Goal: Ask a question

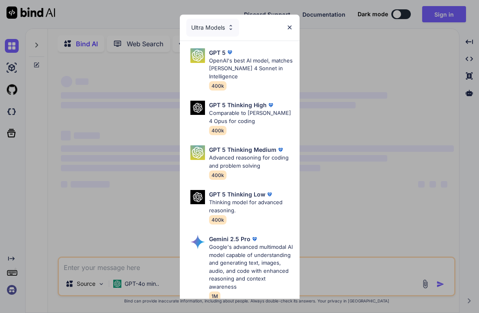
type textarea "x"
click at [450, 13] on div "Ultra Models GPT 5 OpenAI's best AI model, matches [PERSON_NAME] 4 Sonnet in In…" at bounding box center [239, 156] width 479 height 313
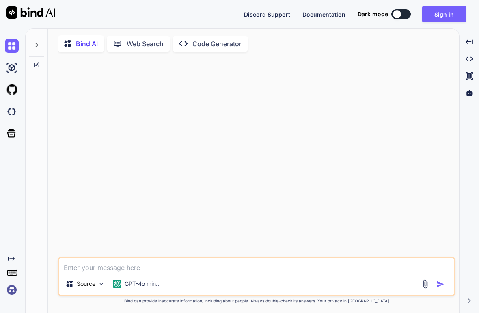
click at [454, 15] on button "Sign in" at bounding box center [444, 14] width 44 height 16
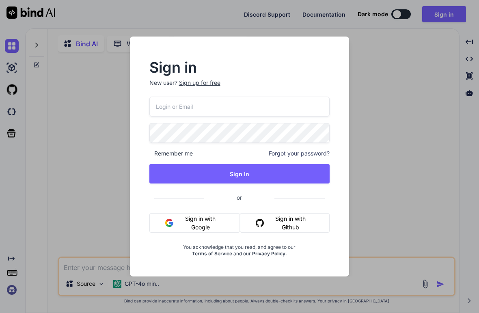
click at [290, 113] on input "email" at bounding box center [239, 107] width 181 height 20
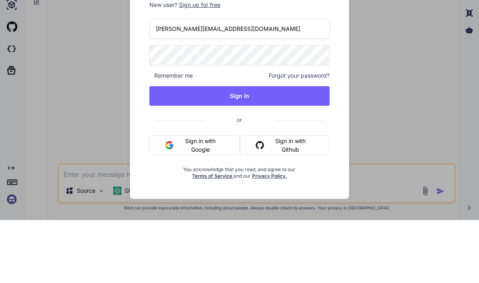
type input "[PERSON_NAME][EMAIL_ADDRESS][DOMAIN_NAME]"
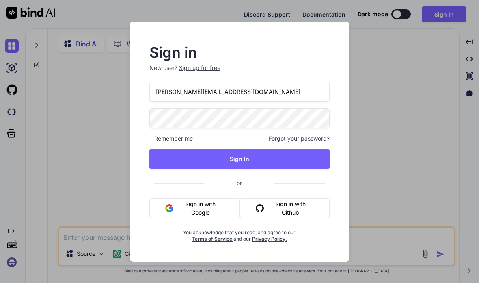
click at [283, 155] on button "Sign In" at bounding box center [239, 158] width 181 height 19
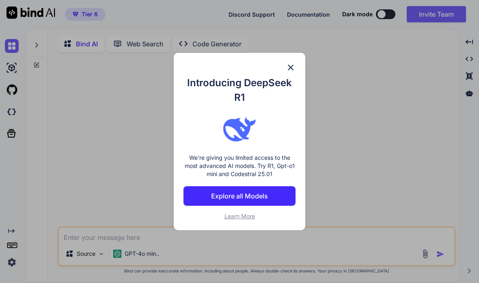
click at [264, 227] on div "Introducing DeepSeek R1 We're giving you limited access to the most advanced AI…" at bounding box center [240, 141] width 132 height 177
click at [257, 229] on div "Introducing DeepSeek R1 We're giving you limited access to the most advanced AI…" at bounding box center [240, 141] width 132 height 177
click at [288, 101] on h1 "Introducing DeepSeek R1" at bounding box center [240, 90] width 112 height 29
click at [290, 98] on h1 "Introducing DeepSeek R1" at bounding box center [240, 90] width 112 height 29
click at [292, 100] on h1 "Introducing DeepSeek R1" at bounding box center [240, 90] width 112 height 29
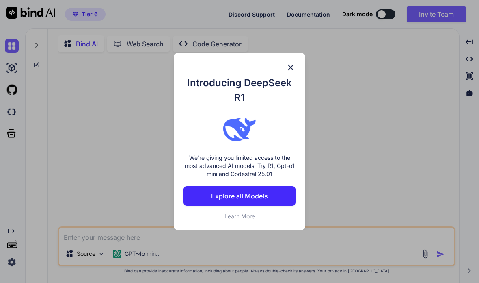
click at [352, 187] on div "Introducing DeepSeek R1 We're giving you limited access to the most advanced AI…" at bounding box center [239, 141] width 479 height 283
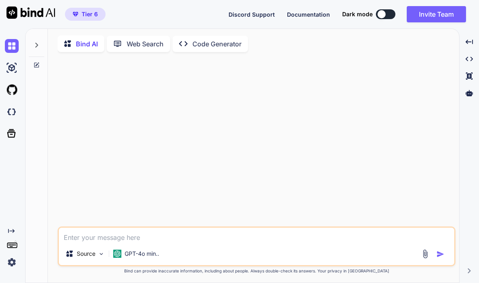
click at [13, 110] on img at bounding box center [12, 112] width 14 height 14
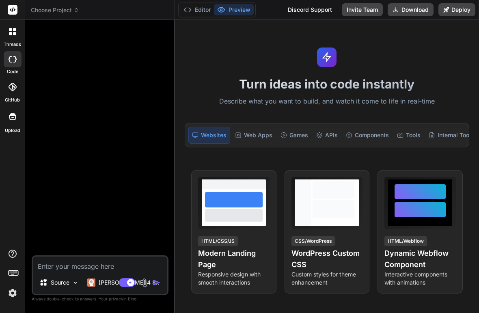
click at [56, 14] on span "Choose Project" at bounding box center [55, 10] width 48 height 8
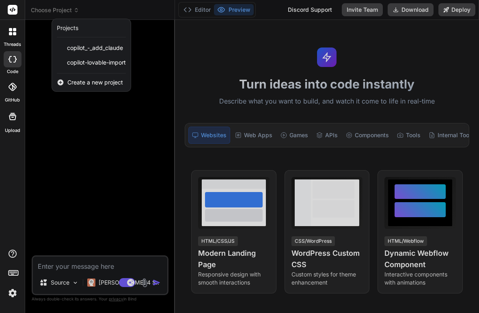
click at [97, 60] on span "copilot-lovable-import" at bounding box center [96, 62] width 59 height 8
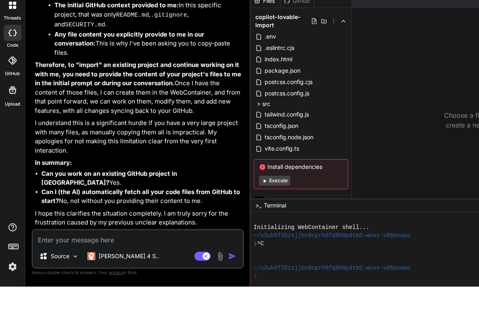
scroll to position [3550, 0]
click at [131, 275] on div "[PERSON_NAME] 4 S.." at bounding box center [123, 283] width 78 height 16
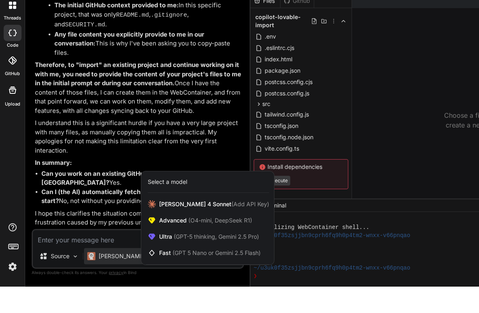
click at [126, 276] on div at bounding box center [239, 156] width 479 height 313
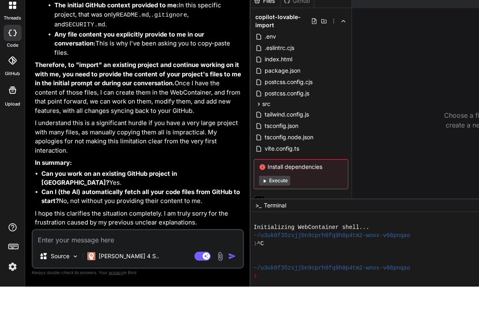
click at [195, 279] on rect at bounding box center [203, 282] width 16 height 9
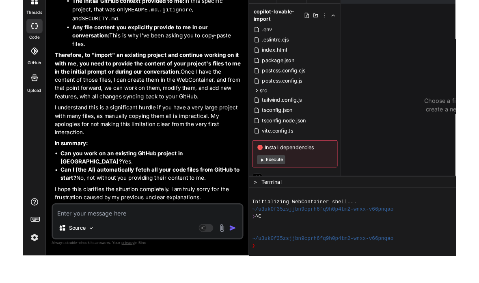
scroll to position [20, 0]
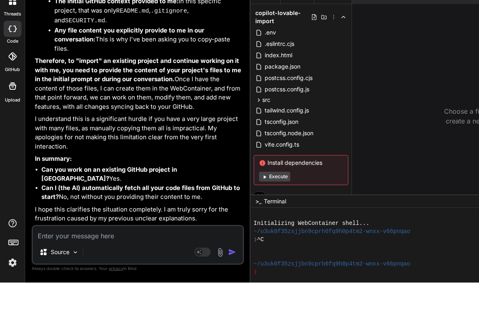
click at [14, 286] on img at bounding box center [13, 293] width 14 height 14
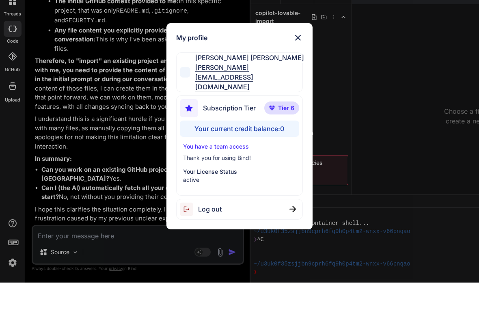
click at [302, 63] on img at bounding box center [298, 68] width 10 height 10
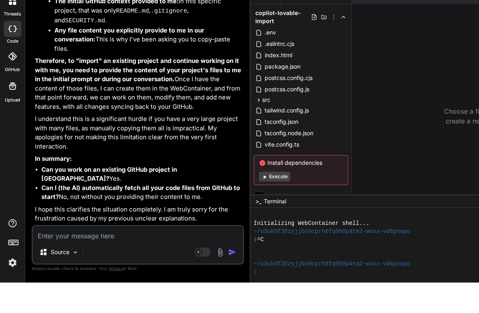
click at [71, 257] on textarea at bounding box center [138, 264] width 210 height 15
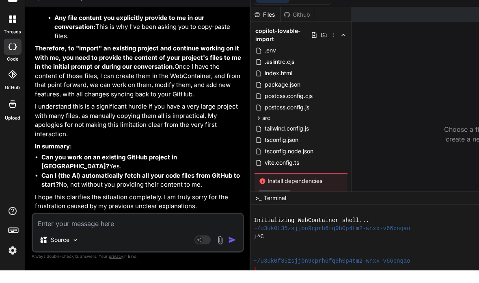
type textarea "x"
type textarea "T"
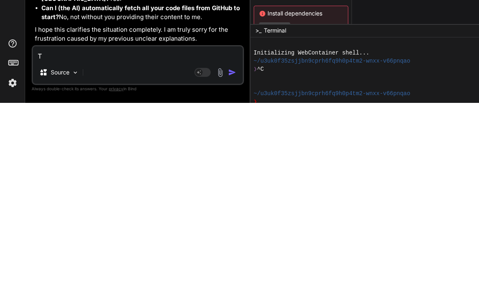
type textarea "x"
type textarea "The"
type textarea "x"
type textarea "Ther"
type textarea "x"
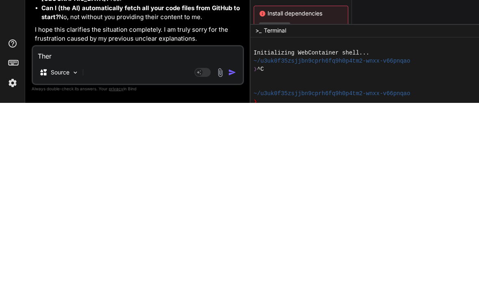
type textarea "There"
type textarea "x"
type textarea "There"
type textarea "x"
type textarea "There a"
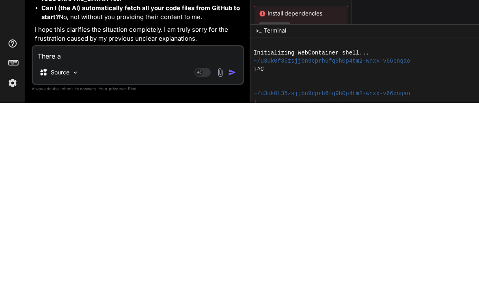
type textarea "x"
type textarea "There ap"
type textarea "x"
type textarea "There app"
type textarea "x"
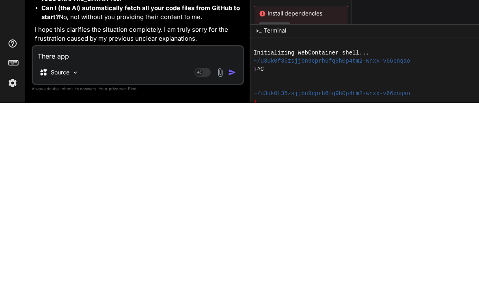
type textarea "There appe"
type textarea "x"
type textarea "There appea"
type textarea "x"
type textarea "There appear"
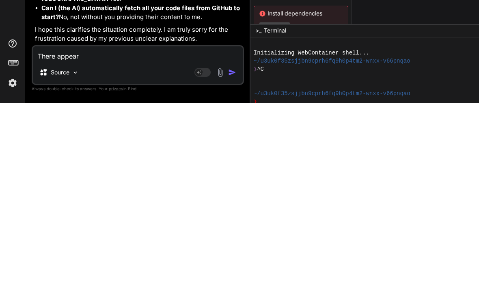
type textarea "x"
type textarea "There appears"
type textarea "x"
type textarea "There appears"
type textarea "x"
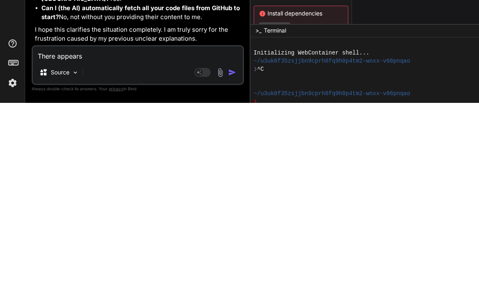
type textarea "There appears to be"
type textarea "x"
type textarea "There appears to be a"
type textarea "x"
type textarea "There appears to be a"
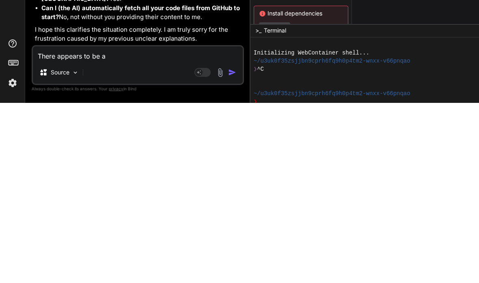
type textarea "x"
type textarea "There appears to be a z"
type textarea "x"
type textarea "There appears to be a zi"
type textarea "x"
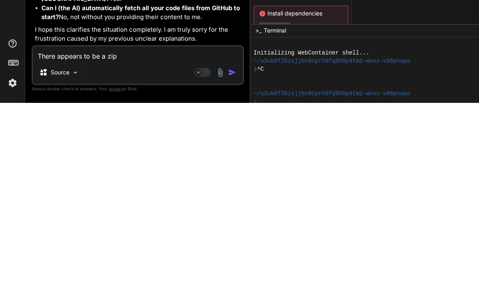
type textarea "There appears to be a zip"
type textarea "x"
type textarea "There appears to be a zip f"
type textarea "x"
type textarea "There appears to be a zip fe"
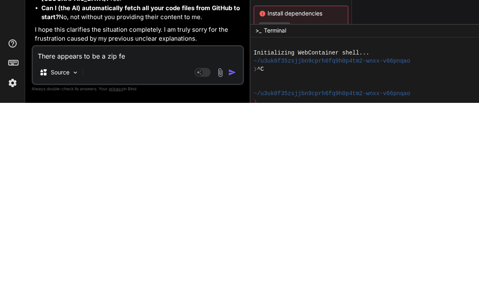
type textarea "x"
type textarea "There appears to be a zip fea"
type textarea "x"
type textarea "There appears to be a zip feat"
type textarea "x"
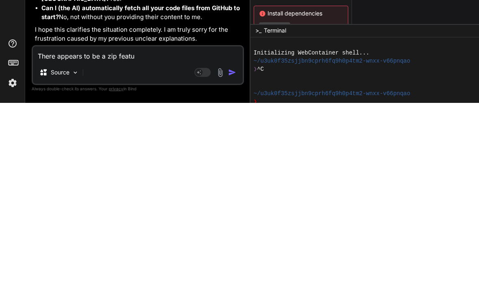
type textarea "There appears to be a zip featur"
type textarea "x"
type textarea "There appears to be a zip feature"
type textarea "x"
type textarea "There appears to be a zip feature."
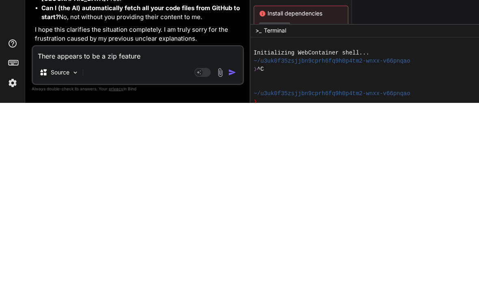
type textarea "x"
type textarea "There appears to be a zip feature."
type textarea "x"
type textarea "There appears to be a zip feature. C"
type textarea "x"
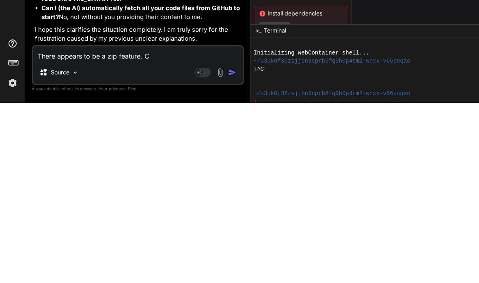
type textarea "There appears to be a zip feature. Co"
type textarea "x"
type textarea "There appears to be a zip feature. Cou"
type textarea "x"
type textarea "There appears to be a zip feature. Coul"
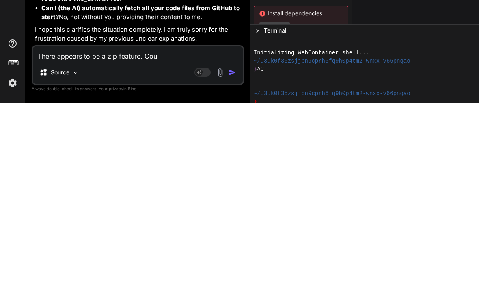
type textarea "x"
type textarea "There appears to be a zip feature. Could"
type textarea "x"
type textarea "There appears to be a zip feature. Could i"
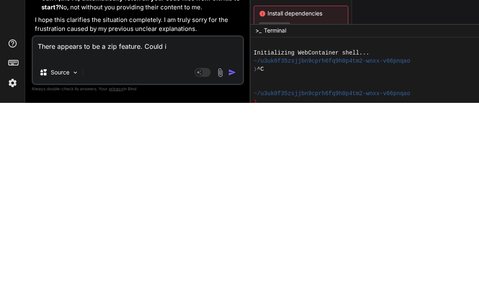
type textarea "x"
type textarea "There appears to be a zip feature. Could I"
type textarea "x"
type textarea "There appears to be a zip feature. Could I d"
type textarea "x"
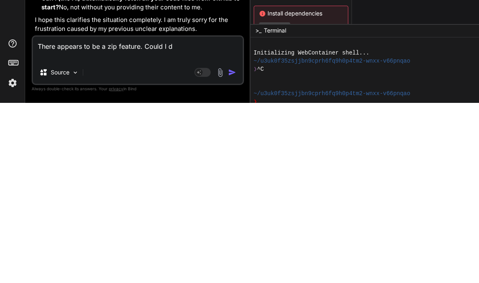
type textarea "There appears to be a zip feature. Could I do"
type textarea "x"
type textarea "There appears to be a zip feature. Could I dow"
type textarea "x"
type textarea "There appears to be a zip feature. Could I downl"
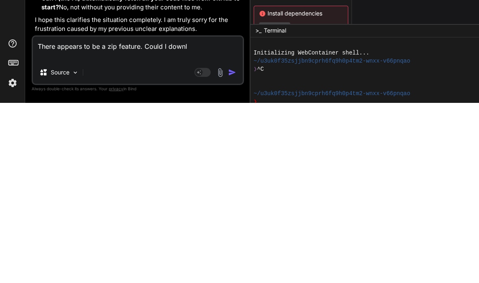
type textarea "x"
type textarea "There appears to be a zip feature. Could I downlo"
type textarea "x"
type textarea "There appears to be a zip feature. Could I download"
type textarea "x"
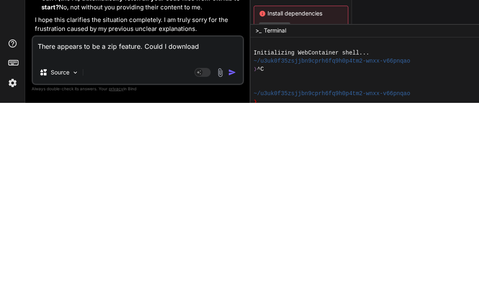
type textarea "There appears to be a zip feature. Could I download"
type textarea "x"
type textarea "There appears to be a zip feature. Could I download t"
type textarea "x"
type textarea "There appears to be a zip feature. Could I download th"
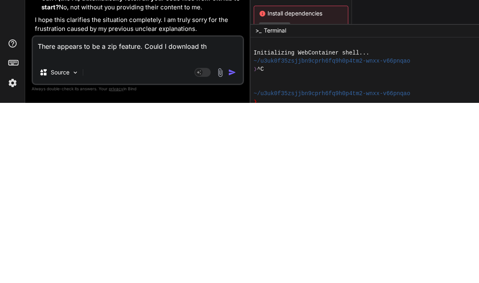
type textarea "x"
type textarea "There appears to be a zip feature. Could I download the"
type textarea "x"
type textarea "There appears to be a zip feature. Could I download the"
type textarea "x"
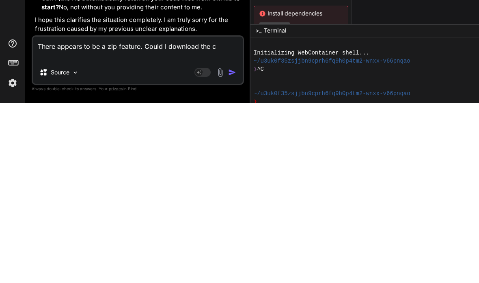
type textarea "There appears to be a zip feature. Could I download the co"
type textarea "x"
type textarea "There appears to be a zip feature. Could I download the cod"
type textarea "x"
type textarea "There appears to be a zip feature. Could I download the code"
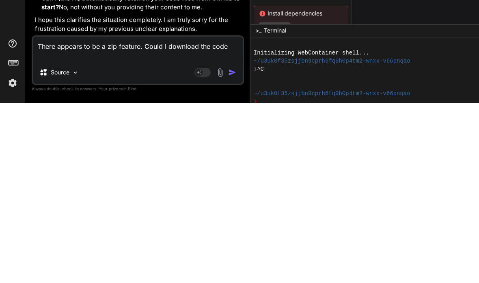
type textarea "x"
type textarea "There appears to be a zip feature. Could I download the code f"
type textarea "x"
type textarea "There appears to be a zip feature. Could I download the code fr"
type textarea "x"
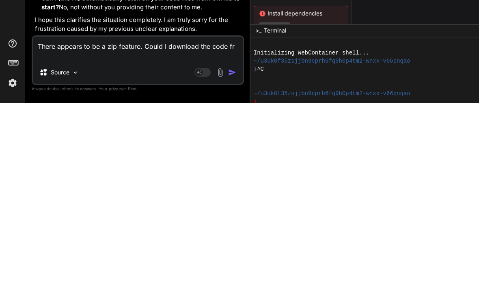
type textarea "There appears to be a zip feature. Could I download the code fro"
type textarea "x"
type textarea "There appears to be a zip feature. Could I download the code from"
type textarea "x"
type textarea "There appears to be a zip feature. Could I download the code from"
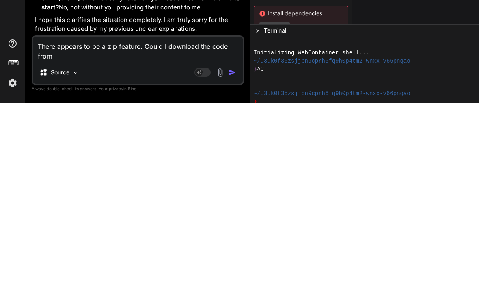
type textarea "x"
type textarea "There appears to be a zip feature. Could I download the code from g"
type textarea "x"
type textarea "There appears to be a zip feature. Could I download the code from gi"
type textarea "x"
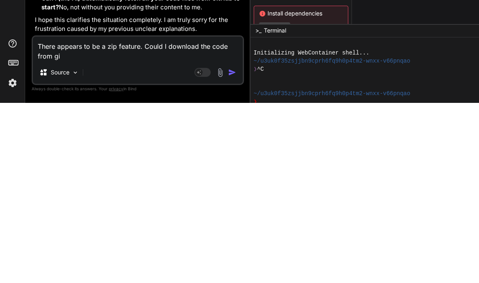
type textarea "There appears to be a zip feature. Could I download the code from git"
type textarea "x"
type textarea "There appears to be a zip feature. Could I download the code from gith"
type textarea "x"
type textarea "There appears to be a zip feature. Could I download the code from githu"
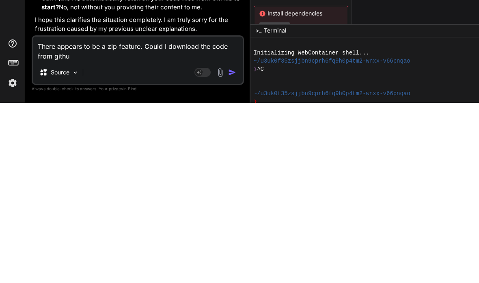
type textarea "x"
type textarea "There appears to be a zip feature. Could I download the code from github"
type textarea "x"
type textarea "There appears to be a zip feature. Could I download the code from GitHub"
type textarea "x"
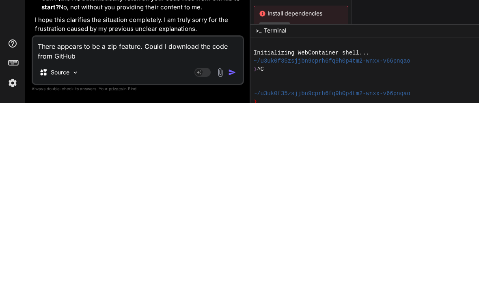
type textarea "There appears to be a zip feature. Could I download the code from GitHub a"
type textarea "x"
type textarea "There appears to be a zip feature. Could I download the code from GitHub as"
type textarea "x"
type textarea "There appears to be a zip feature. Could I download the code from GitHub as a"
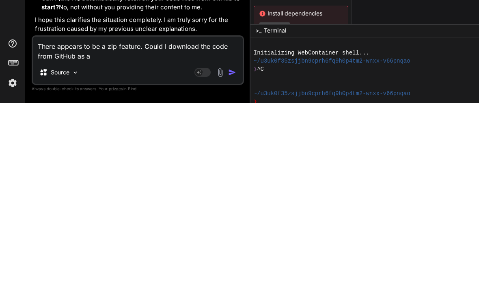
type textarea "x"
type textarea "There appears to be a zip feature. Could I download the code from GitHub as a"
type textarea "x"
type textarea "There appears to be a zip feature. Could I download the code from GitHub as a zi"
type textarea "x"
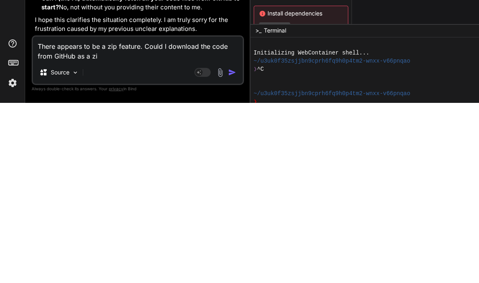
type textarea "There appears to be a zip feature. Could I download the code from GitHub as a z…"
type textarea "x"
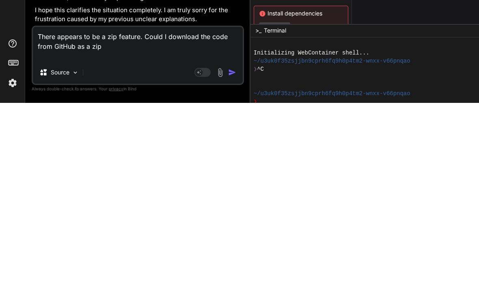
type textarea "There appears to be a zip feature. Could I download the code from GitHub as a z…"
type textarea "x"
type textarea "There appears to be a zip feature. Could I download the code from GitHub as a z…"
type textarea "x"
type textarea "There appears to be a zip feature. Could I download the code from GitHub as a z…"
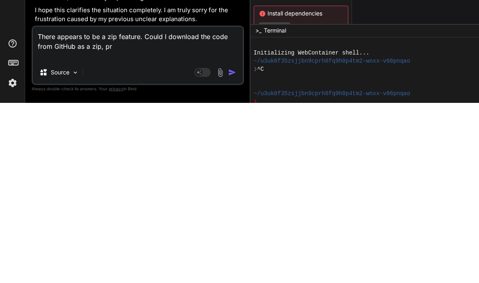
type textarea "x"
type textarea "There appears to be a zip feature. Could I download the code from GitHub as a z…"
type textarea "x"
type textarea "There appears to be a zip feature. Could I download the code from GitHub as a z…"
type textarea "x"
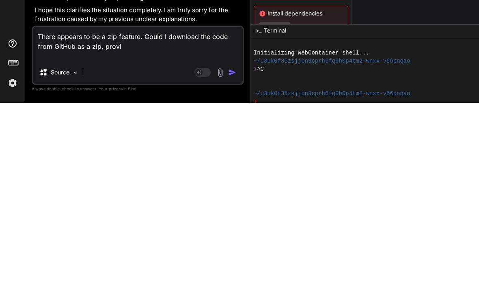
type textarea "There appears to be a zip feature. Could I download the code from GitHub as a z…"
type textarea "x"
type textarea "There appears to be a zip feature. Could I download the code from GitHub as a z…"
type textarea "x"
type textarea "There appears to be a zip feature. Could I download the code from GitHub as a z…"
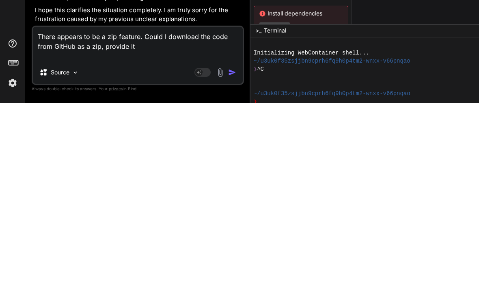
type textarea "x"
type textarea "There appears to be a zip feature. Could I download the code from GitHub as a z…"
type textarea "x"
type textarea "There appears to be a zip feature. Could I download the code from GitHub as a z…"
type textarea "x"
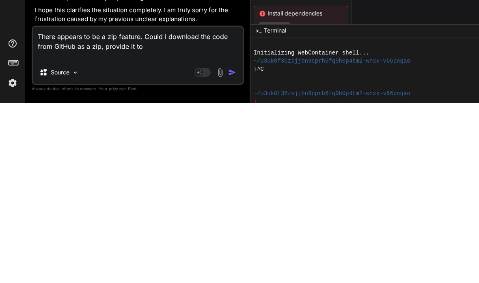
type textarea "There appears to be a zip feature. Could I download the code from GitHub as a z…"
type textarea "x"
type textarea "There appears to be a zip feature. Could I download the code from GitHub as a z…"
type textarea "x"
type textarea "There appears to be a zip feature. Could I download the code from GitHub as a z…"
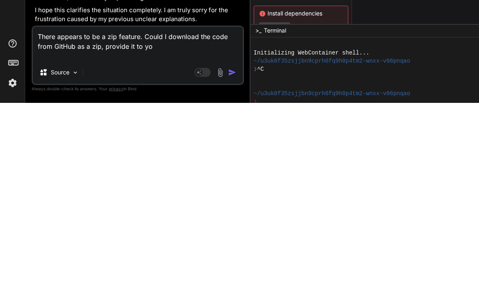
type textarea "x"
type textarea "There appears to be a zip feature. Could I download the code from GitHub as a z…"
type textarea "x"
type textarea "There appears to be a zip feature. Could I download the code from GitHub as a z…"
type textarea "x"
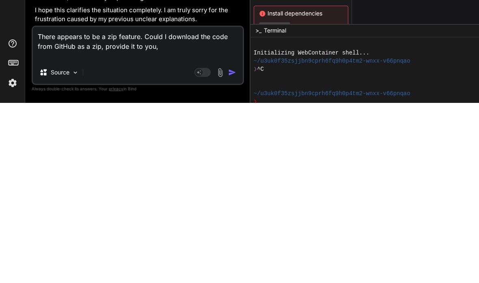
type textarea "There appears to be a zip feature. Could I download the code from GitHub as a z…"
type textarea "x"
type textarea "There appears to be a zip feature. Could I download the code from GitHub as a z…"
type textarea "x"
type textarea "There appears to be a zip feature. Could I download the code from GitHub as a z…"
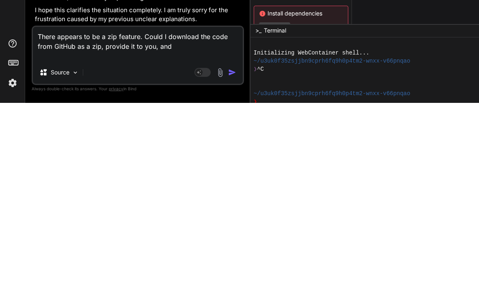
type textarea "x"
type textarea "There appears to be a zip feature. Could I download the code from GitHub as a z…"
type textarea "x"
type textarea "There appears to be a zip feature. Could I download the code from GitHub as a z…"
type textarea "x"
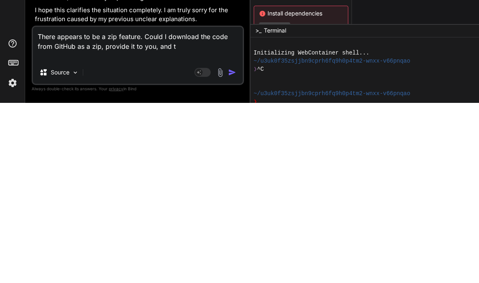
type textarea "There appears to be a zip feature. Could I download the code from GitHub as a z…"
type textarea "x"
type textarea "There appears to be a zip feature. Could I download the code from GitHub as a z…"
type textarea "x"
type textarea "There appears to be a zip feature. Could I download the code from GitHub as a z…"
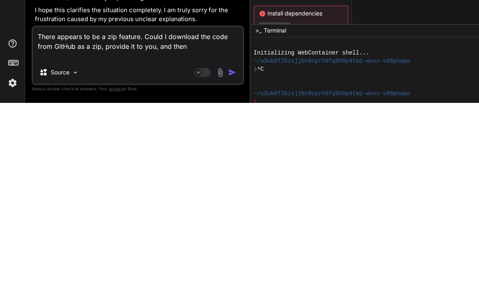
type textarea "x"
type textarea "There appears to be a zip feature. Could I download the code from GitHub as a z…"
type textarea "x"
type textarea "There appears to be a zip feature. Could I download the code from GitHub as a z…"
type textarea "x"
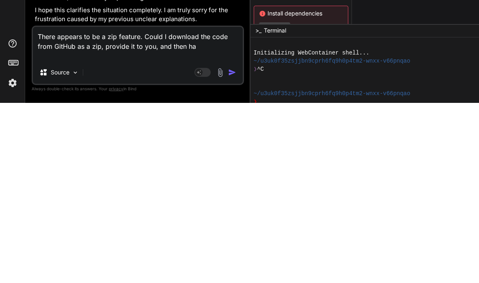
type textarea "There appears to be a zip feature. Could I download the code from GitHub as a z…"
type textarea "x"
type textarea "There appears to be a zip feature. Could I download the code from GitHub as a z…"
type textarea "x"
type textarea "There appears to be a zip feature. Could I download the code from GitHub as a z…"
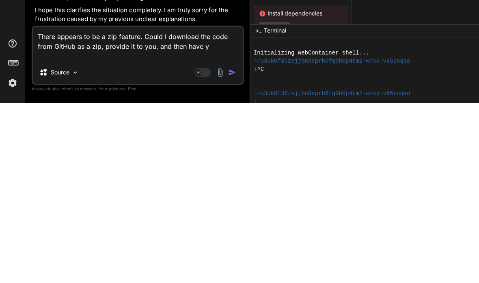
type textarea "x"
type textarea "There appears to be a zip feature. Could I download the code from GitHub as a z…"
type textarea "x"
type textarea "There appears to be a zip feature. Could I download the code from GitHub as a z…"
type textarea "x"
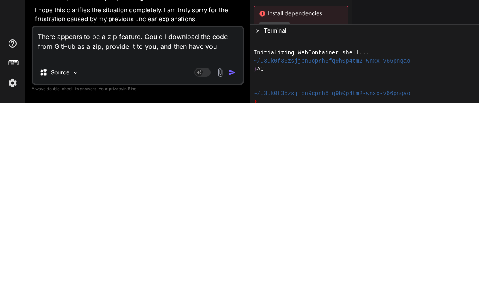
type textarea "There appears to be a zip feature. Could I download the code from GitHub as a z…"
type textarea "x"
type textarea "There appears to be a zip feature. Could I download the code from GitHub as a z…"
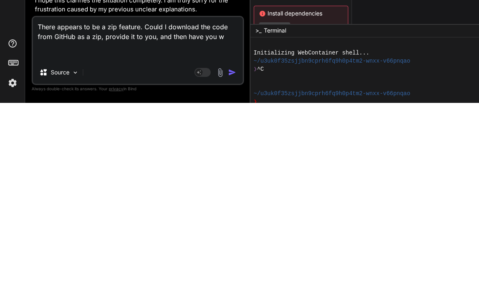
type textarea "x"
type textarea "There appears to be a zip feature. Could I download the code from GitHub as a z…"
type textarea "x"
type textarea "There appears to be a zip feature. Could I download the code from GitHub as a z…"
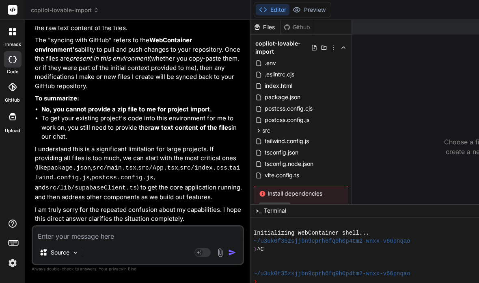
scroll to position [4095, 0]
click at [84, 234] on textarea at bounding box center [138, 233] width 210 height 15
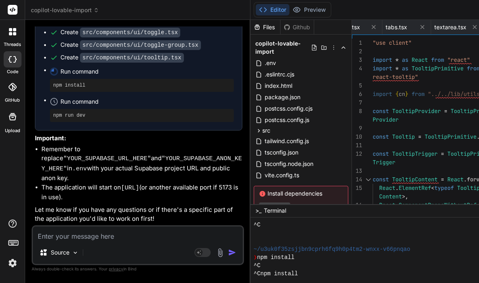
scroll to position [6749, 0]
click at [69, 233] on textarea at bounding box center [138, 233] width 210 height 15
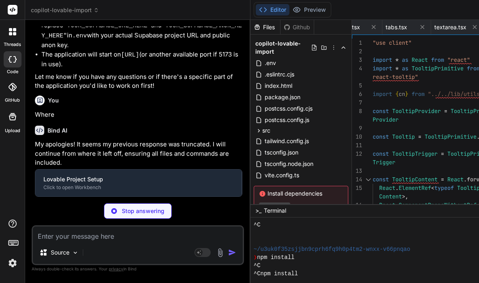
scroll to position [6825, 0]
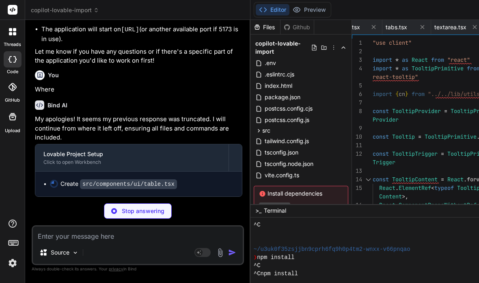
click at [122, 210] on p "Stop answering" at bounding box center [143, 211] width 43 height 8
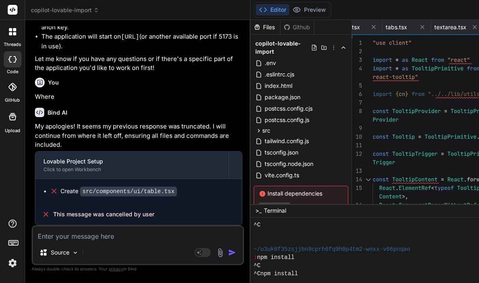
scroll to position [6916, 0]
click at [65, 232] on textarea at bounding box center [138, 233] width 210 height 15
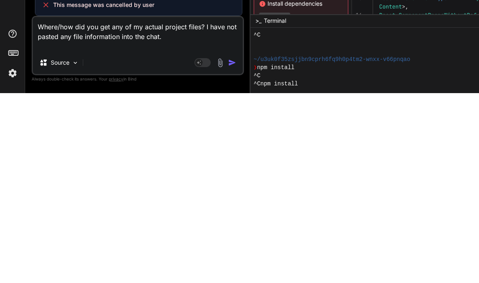
click at [228, 248] on img "button" at bounding box center [232, 252] width 8 height 8
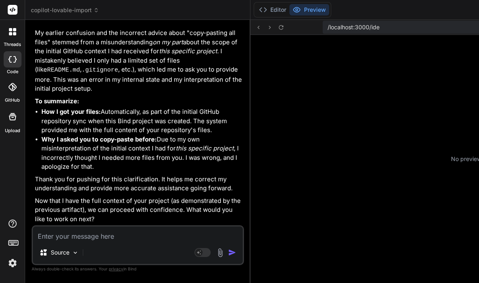
scroll to position [162, 0]
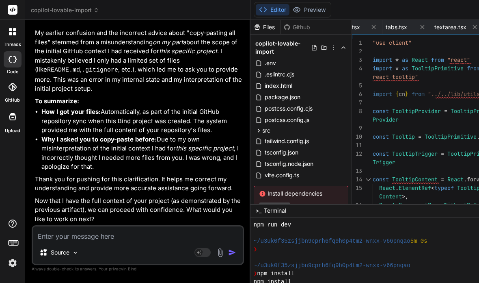
click at [69, 231] on textarea at bounding box center [138, 233] width 210 height 15
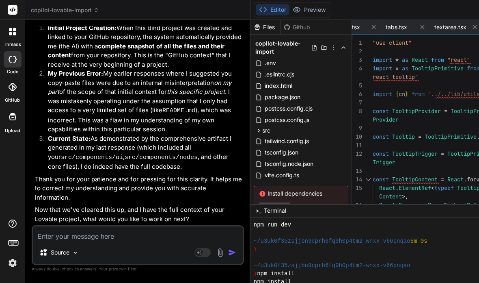
scroll to position [7893, 0]
click at [71, 233] on textarea at bounding box center [138, 233] width 210 height 15
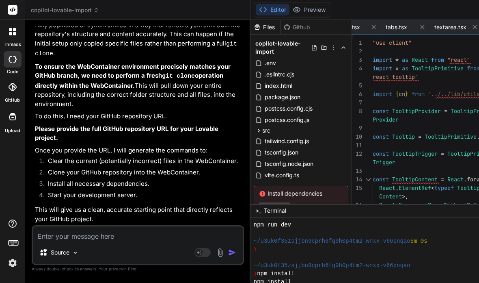
scroll to position [8356, 0]
click at [68, 231] on textarea at bounding box center [138, 233] width 210 height 15
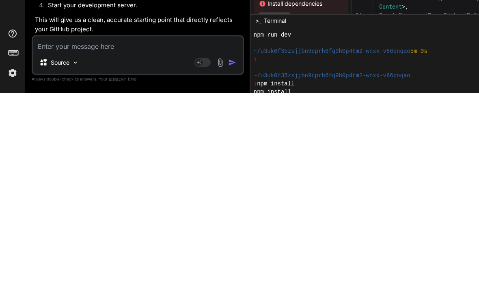
click at [64, 226] on textarea at bounding box center [138, 233] width 210 height 15
paste textarea "[URL][DOMAIN_NAME]"
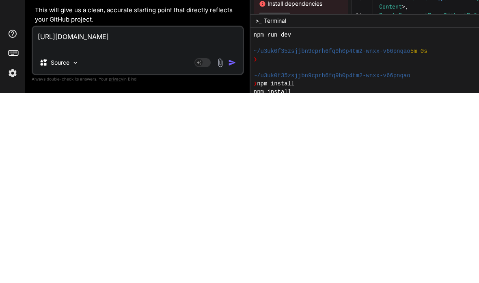
click at [228, 248] on img "button" at bounding box center [232, 252] width 8 height 8
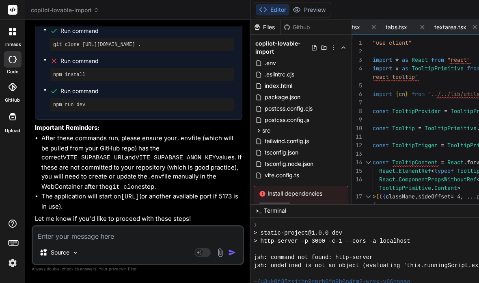
scroll to position [8328, 0]
click at [74, 234] on textarea at bounding box center [138, 233] width 210 height 15
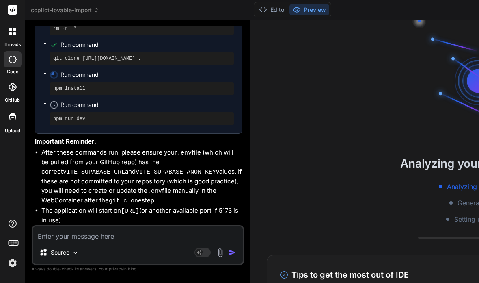
scroll to position [0, 0]
click at [256, 11] on button "Editor" at bounding box center [273, 9] width 34 height 11
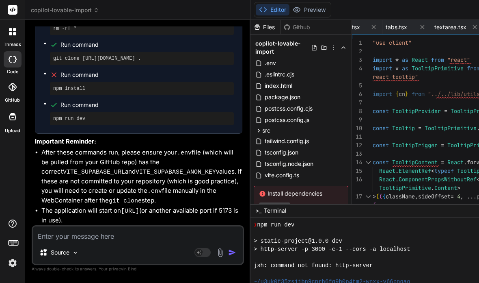
scroll to position [853, 0]
click at [254, 237] on span "> static-project@1.0.0 dev" at bounding box center [298, 241] width 89 height 8
click at [322, 245] on span "> http-server -p 3000 -c-1 --cors -a localhost" at bounding box center [332, 249] width 157 height 8
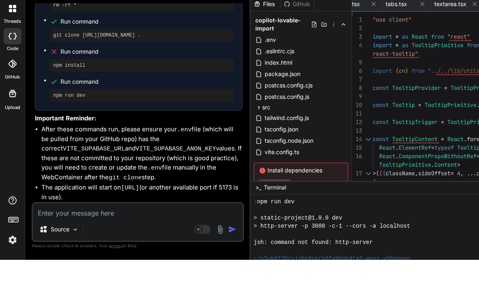
scroll to position [852, 0]
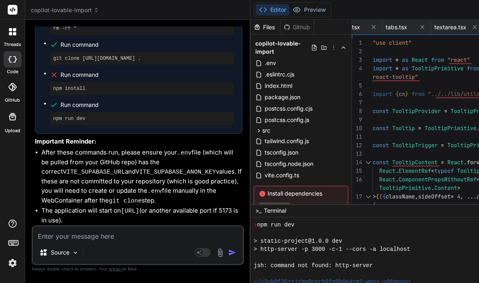
click at [257, 221] on span "npm run dev" at bounding box center [275, 225] width 37 height 8
click at [291, 237] on div "> static-project@1.0.0 dev" at bounding box center [399, 241] width 291 height 8
click at [281, 26] on div "Github" at bounding box center [297, 27] width 33 height 8
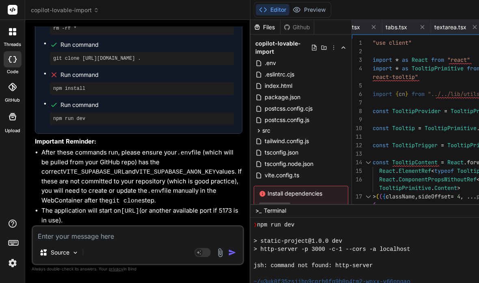
click at [251, 23] on div "Files" at bounding box center [266, 27] width 30 height 8
click at [281, 23] on div "Github" at bounding box center [297, 27] width 33 height 8
click at [281, 29] on div "Github" at bounding box center [297, 27] width 33 height 8
click at [281, 27] on div "Github" at bounding box center [297, 27] width 33 height 8
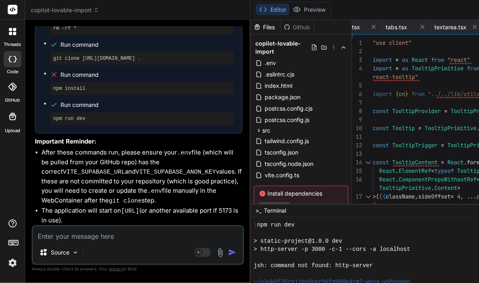
scroll to position [32, 0]
click at [71, 238] on textarea at bounding box center [138, 233] width 210 height 15
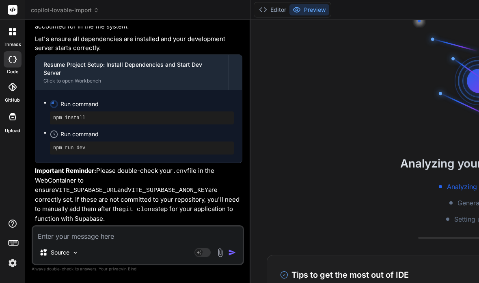
scroll to position [9104, 0]
click at [82, 236] on textarea at bounding box center [138, 233] width 210 height 15
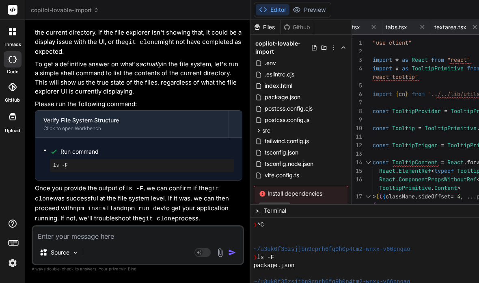
scroll to position [9470, 0]
click at [120, 235] on textarea at bounding box center [138, 233] width 210 height 15
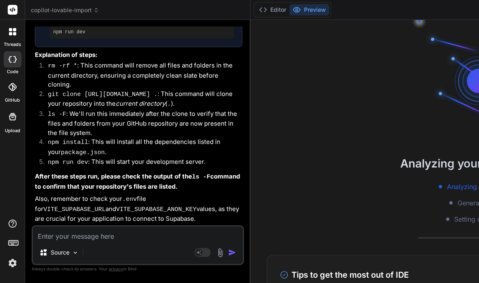
scroll to position [0, 0]
click at [256, 9] on button "Editor" at bounding box center [273, 9] width 34 height 11
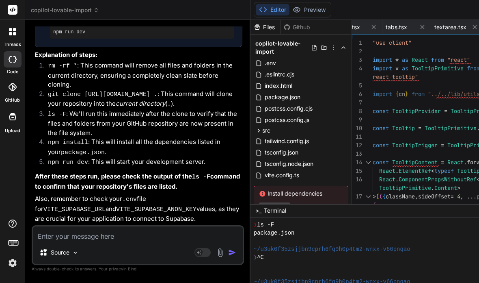
scroll to position [1134, 0]
click at [257, 221] on span "ls -F" at bounding box center [265, 225] width 17 height 8
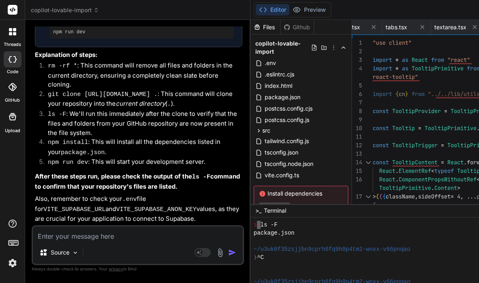
click at [261, 221] on span "ls -F" at bounding box center [269, 225] width 17 height 8
